Goal: Transaction & Acquisition: Subscribe to service/newsletter

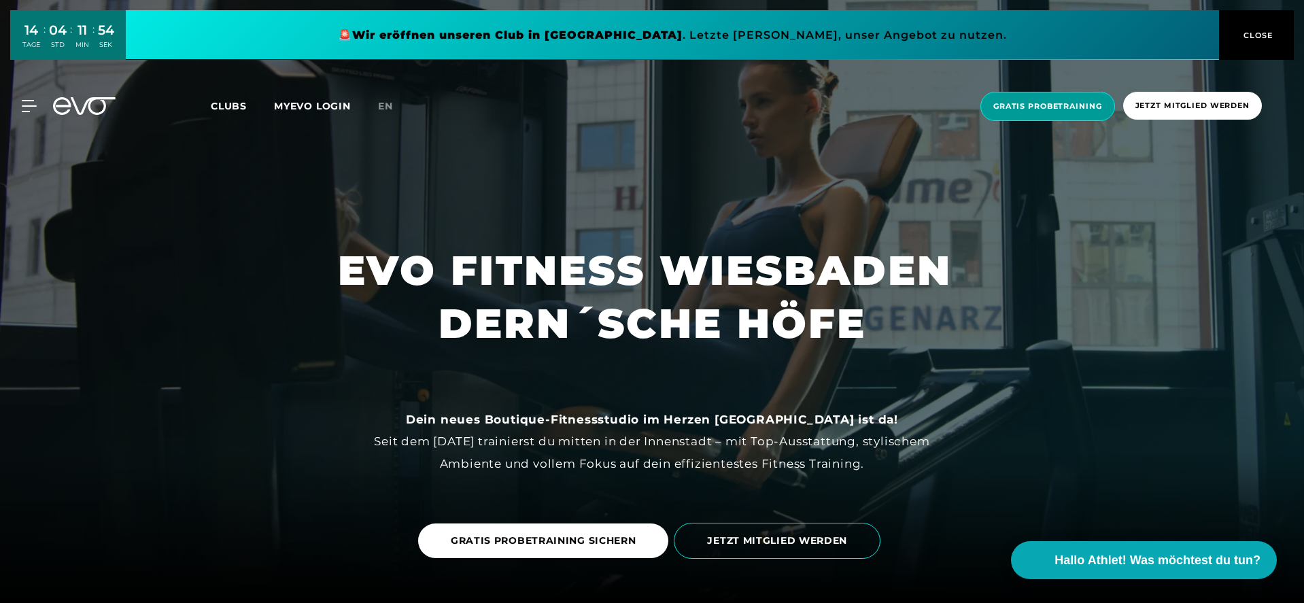
click at [1042, 107] on span "Gratis Probetraining" at bounding box center [1047, 107] width 109 height 12
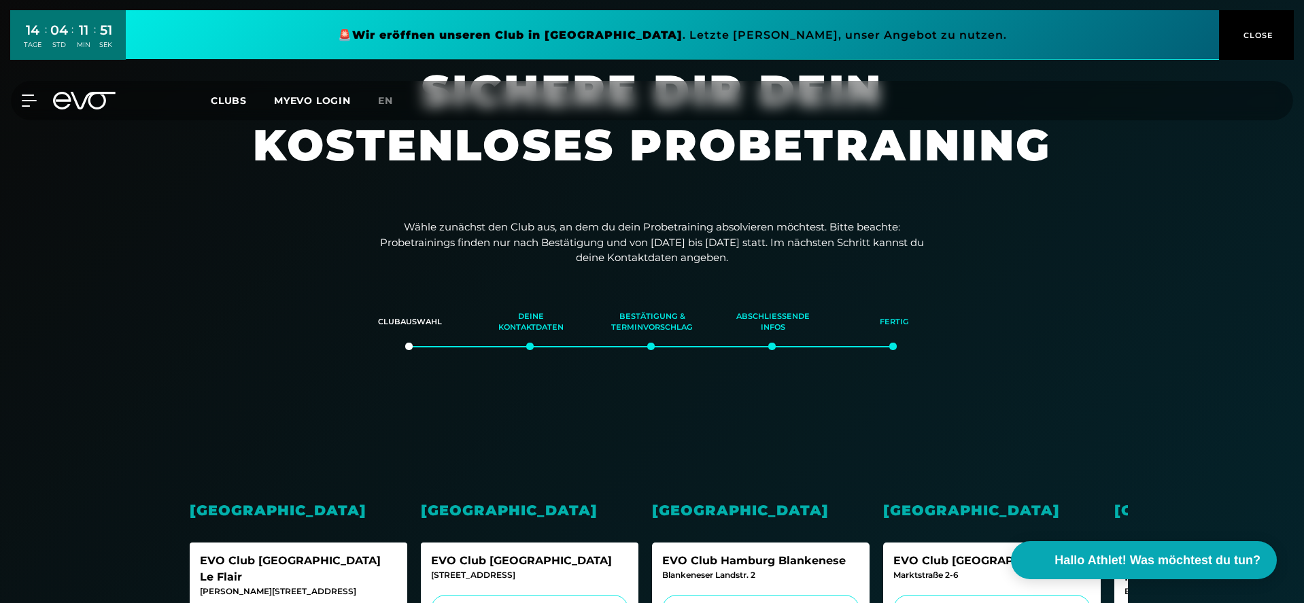
scroll to position [326, 0]
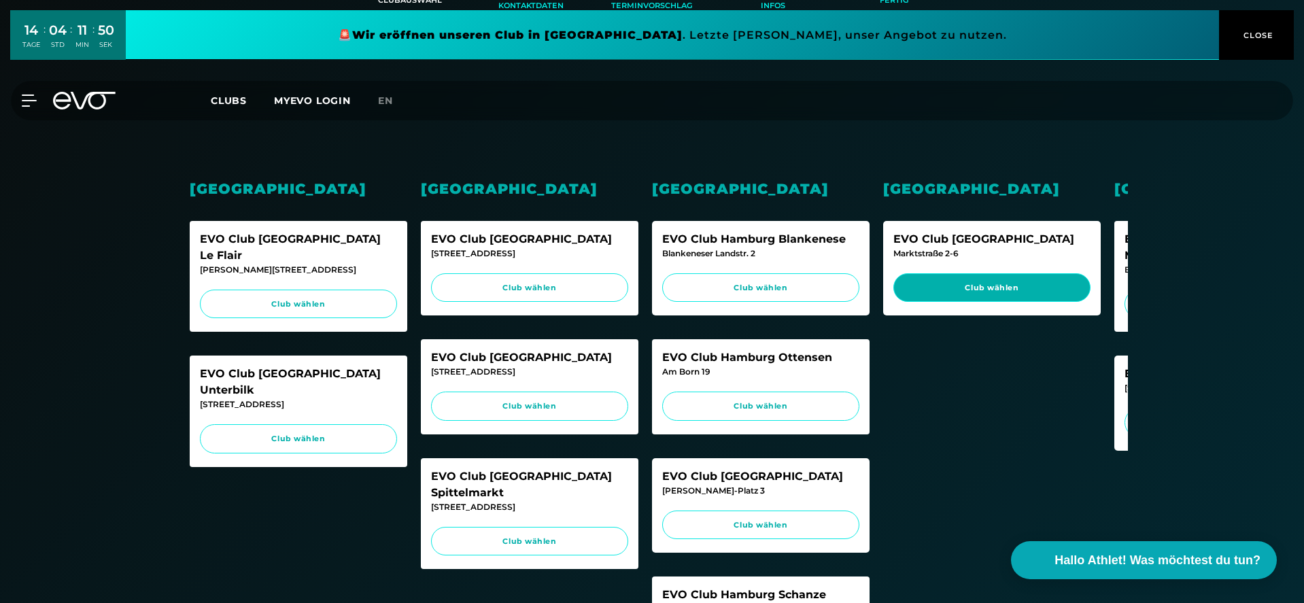
click at [984, 288] on span "Club wählen" at bounding box center [991, 288] width 171 height 12
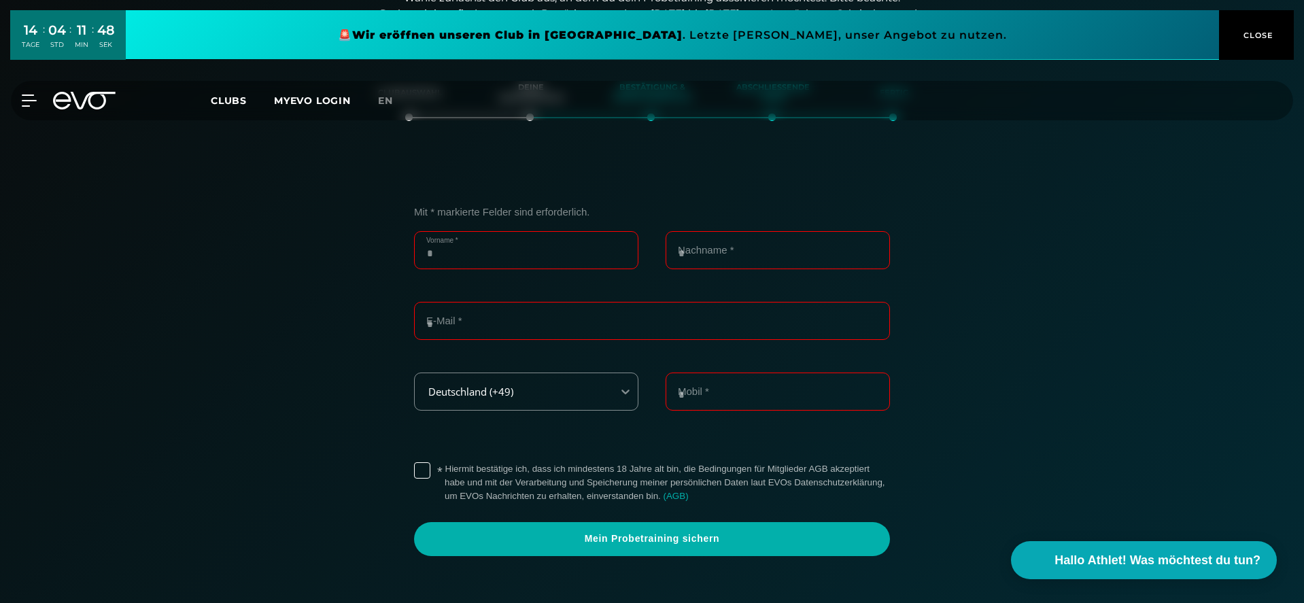
scroll to position [233, 0]
click at [479, 250] on input "Vorname *" at bounding box center [526, 251] width 224 height 38
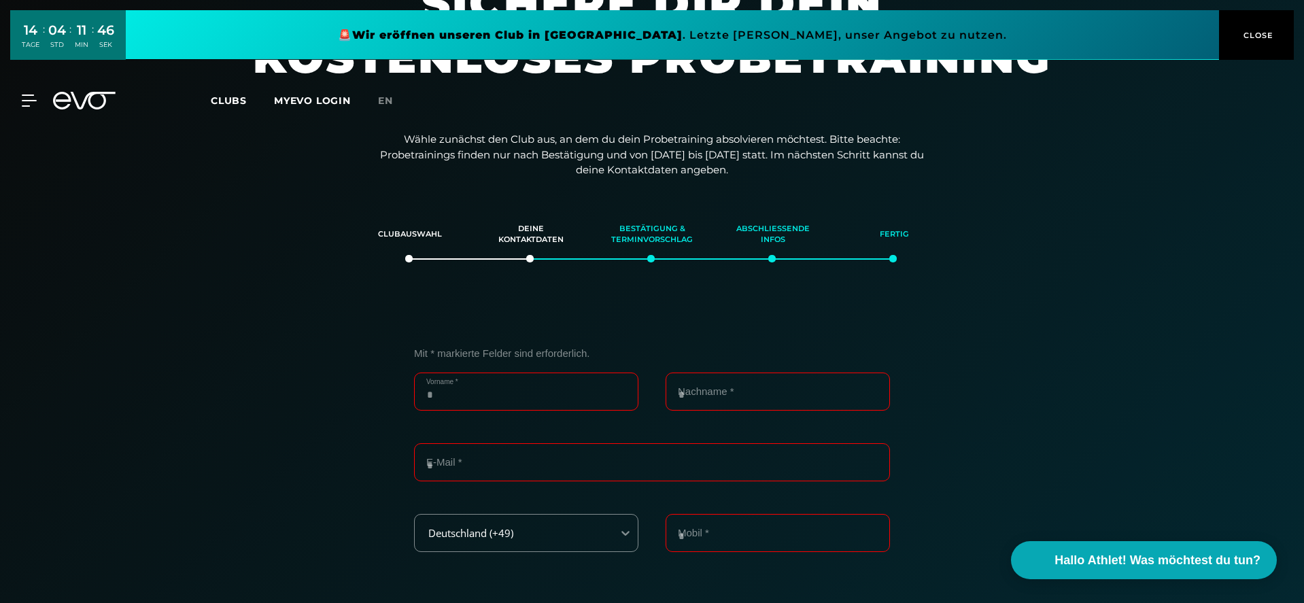
scroll to position [0, 0]
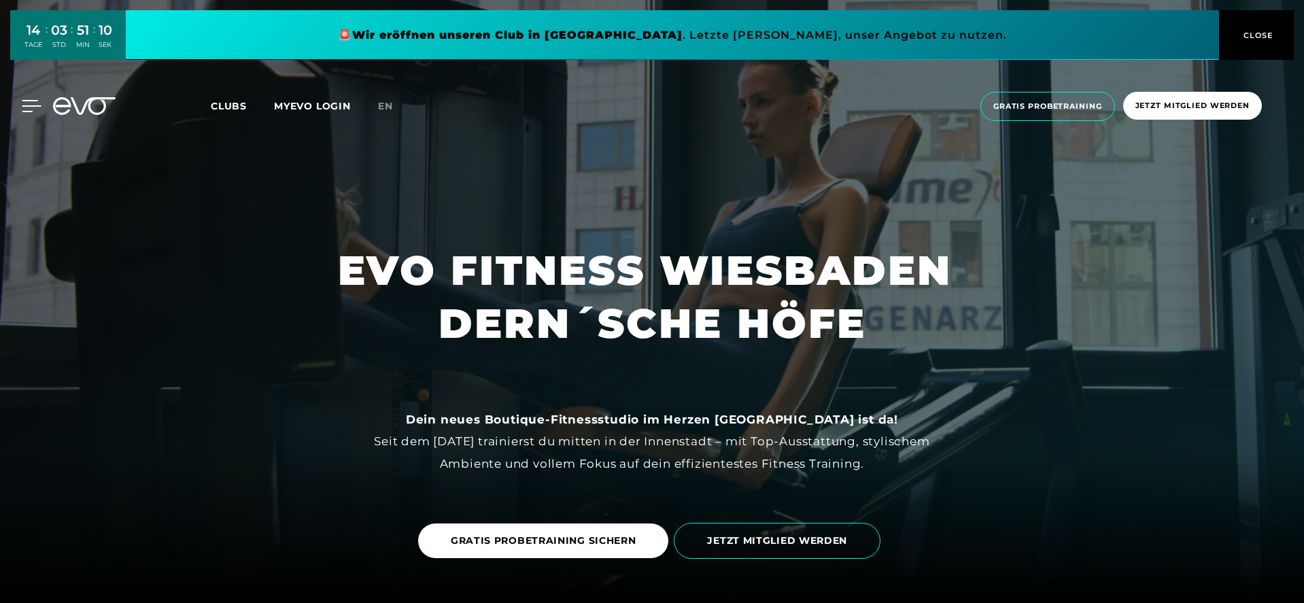
click at [31, 106] on icon at bounding box center [31, 106] width 19 height 11
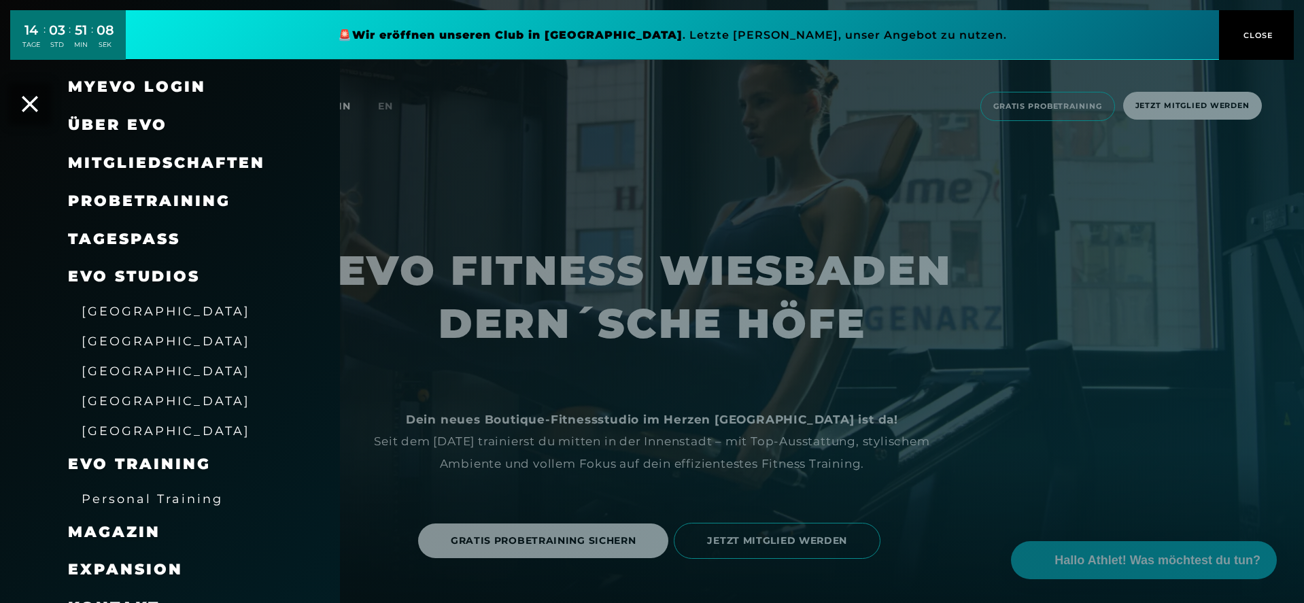
click at [167, 158] on span "Mitgliedschaften" at bounding box center [166, 163] width 197 height 18
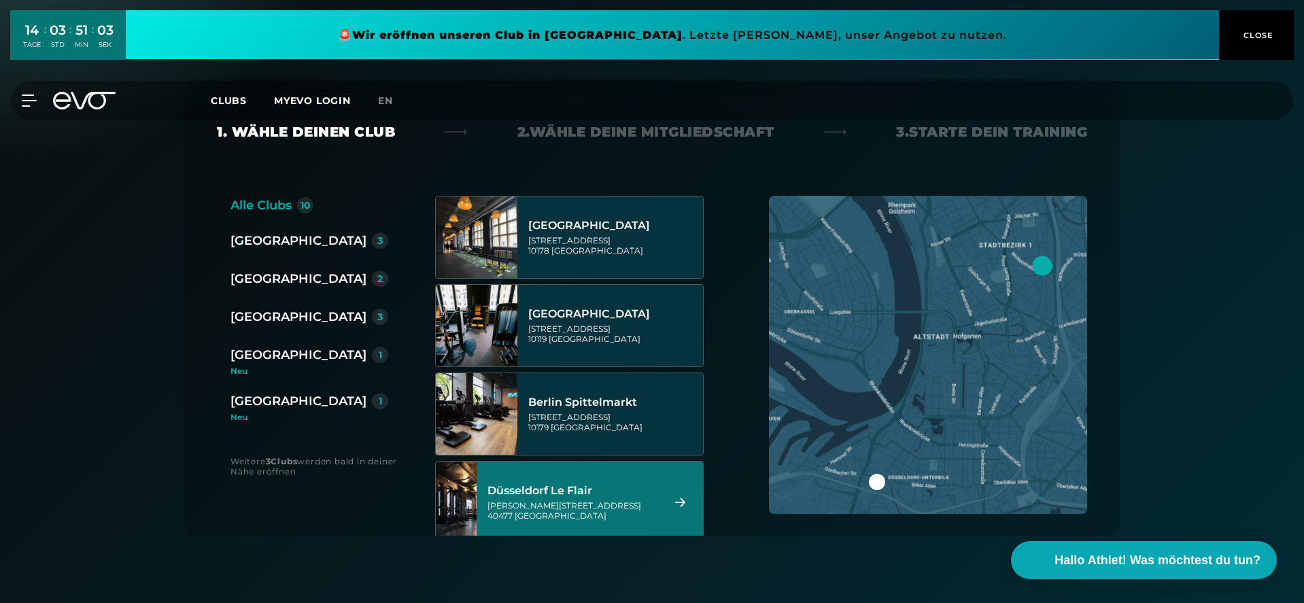
scroll to position [163, 0]
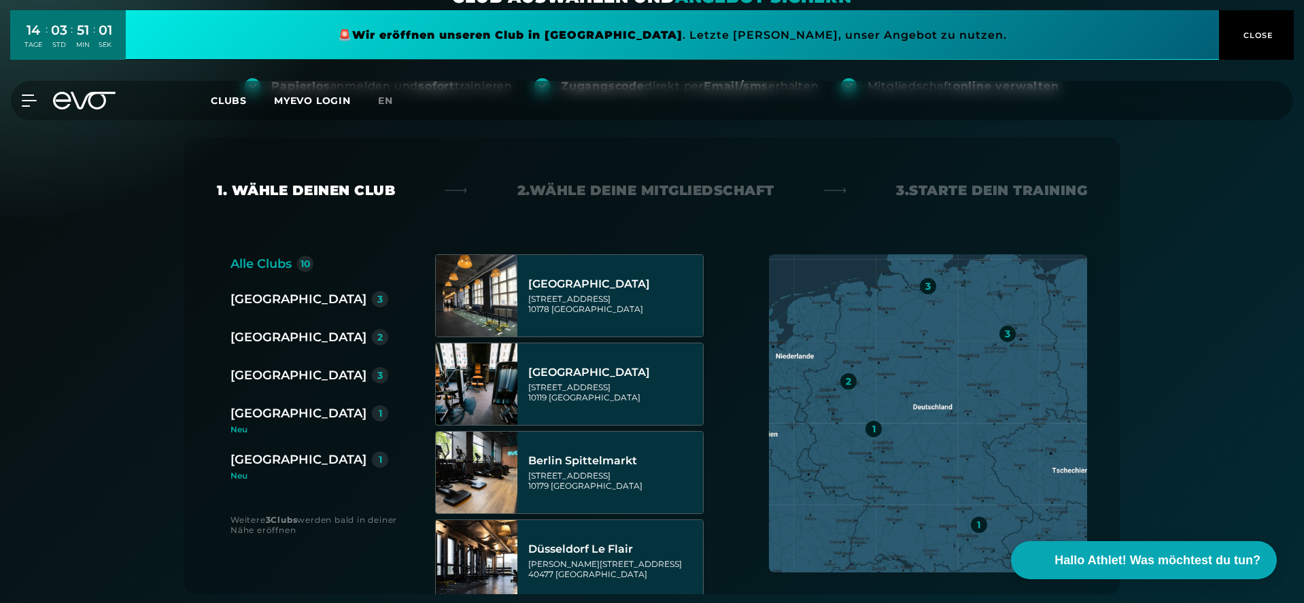
drag, startPoint x: 713, startPoint y: 354, endPoint x: 716, endPoint y: 391, distance: 36.9
click at [716, 391] on div "Alle Clubs 10 [GEOGRAPHIC_DATA] 3 [GEOGRAPHIC_DATA] 2 [GEOGRAPHIC_DATA] 3 [GEOG…" at bounding box center [652, 424] width 870 height 340
click at [715, 384] on div "Alle Clubs 10 [GEOGRAPHIC_DATA] 3 [GEOGRAPHIC_DATA] 2 [GEOGRAPHIC_DATA] 3 [GEOG…" at bounding box center [652, 424] width 870 height 340
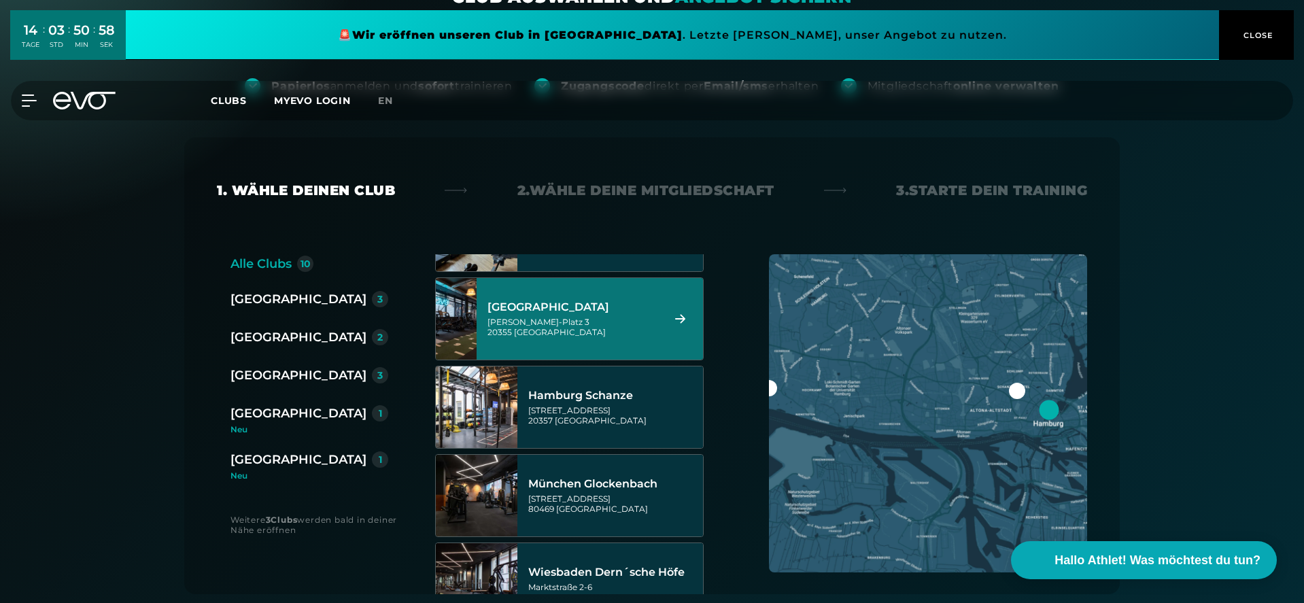
scroll to position [571, 0]
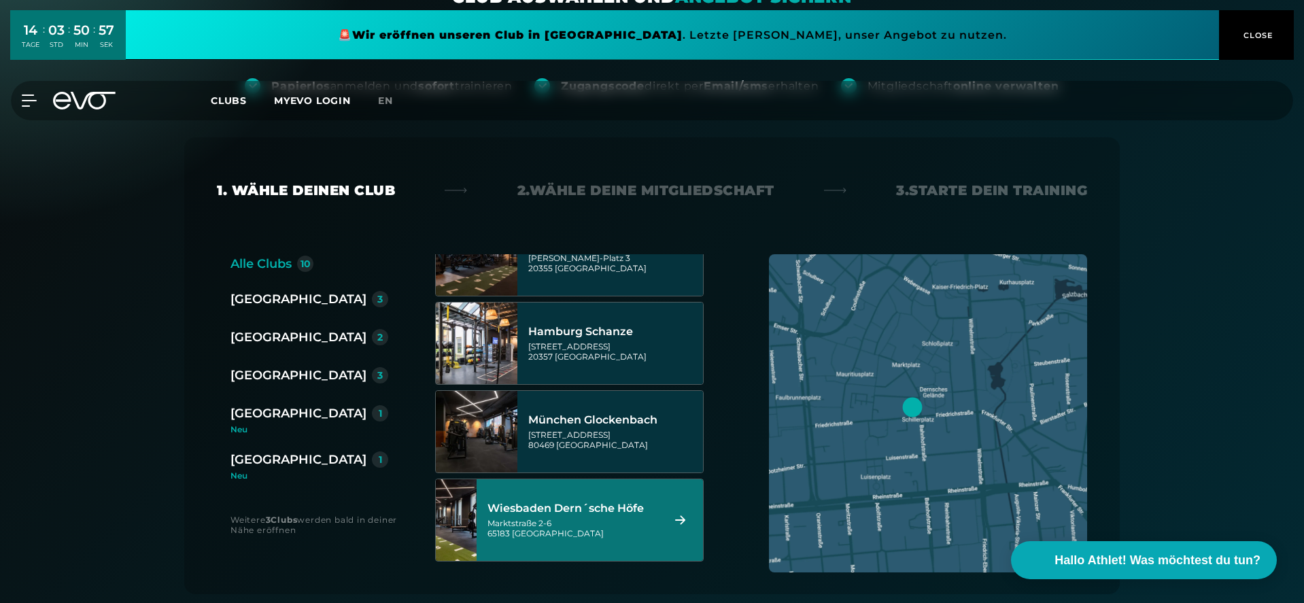
click at [568, 509] on div "Wiesbaden Dern´sche Höfe" at bounding box center [573, 509] width 171 height 14
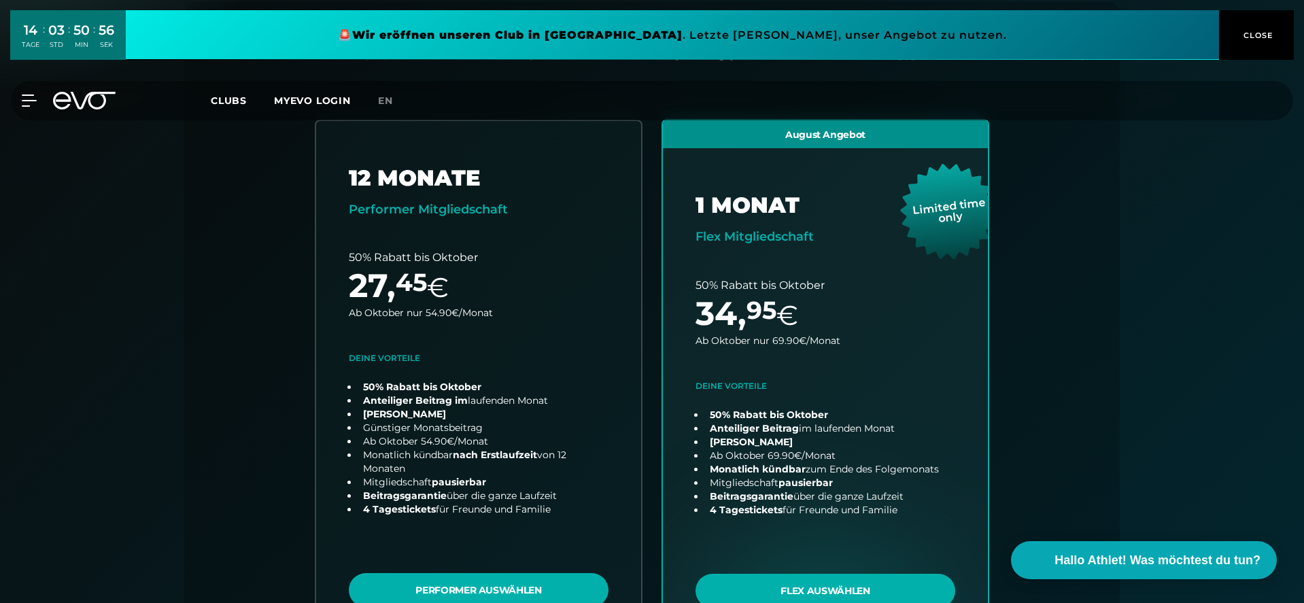
scroll to position [301, 0]
